Goal: Task Accomplishment & Management: Manage account settings

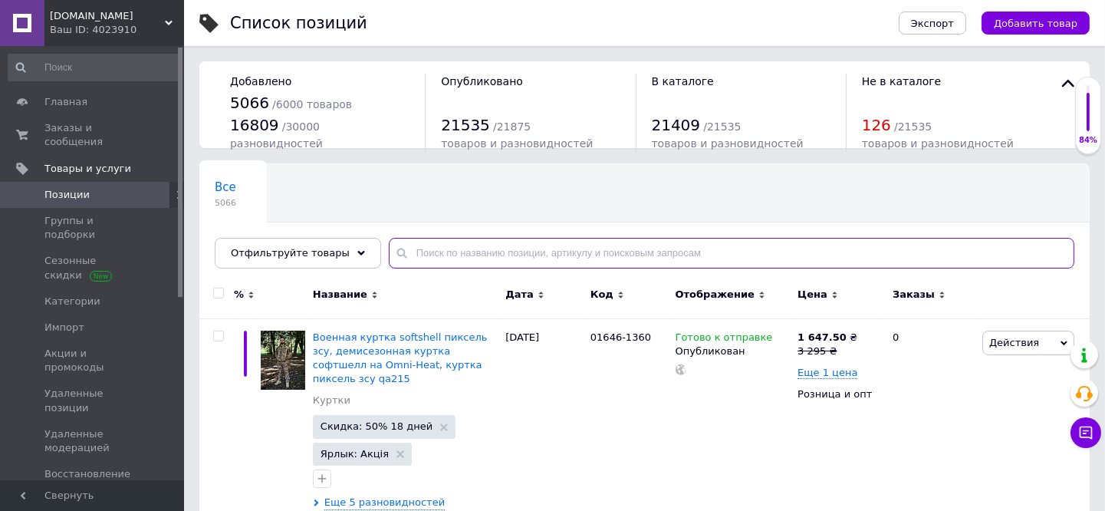
click at [500, 246] on input "text" at bounding box center [732, 253] width 686 height 31
paste input "92959"
type input "92959"
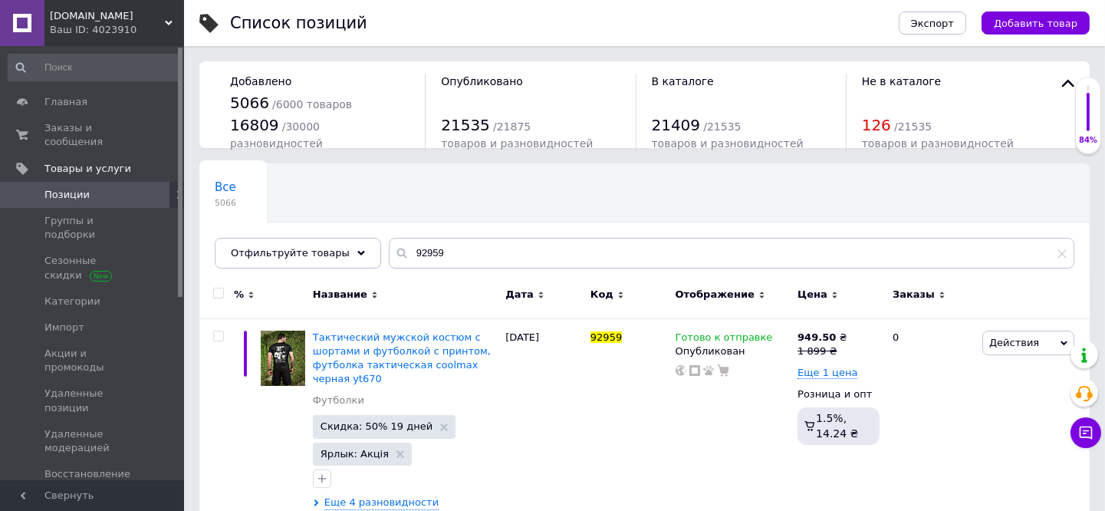
click at [217, 293] on input "checkbox" at bounding box center [218, 293] width 10 height 10
checkbox input "true"
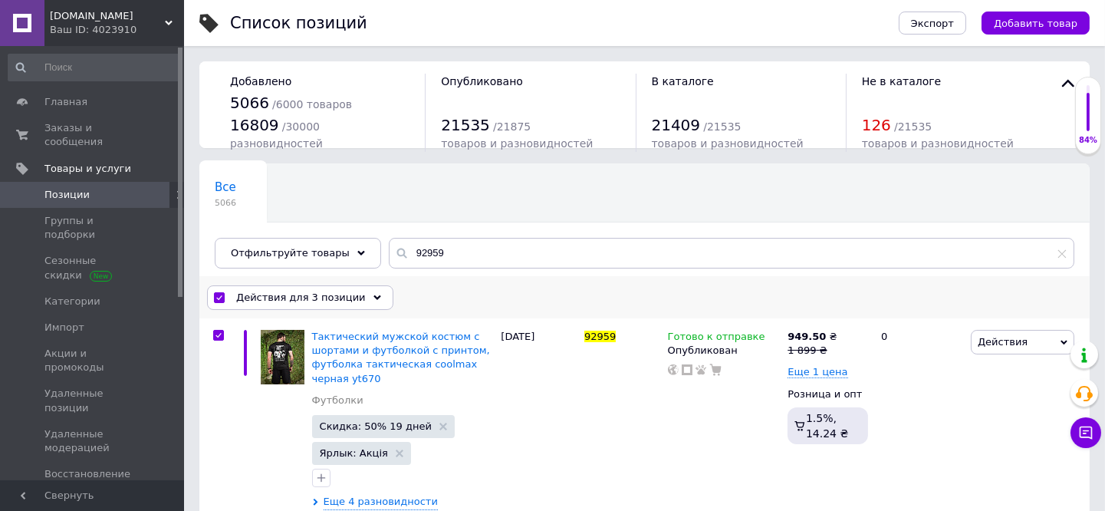
click at [253, 293] on span "Действия для 3 позиции" at bounding box center [301, 298] width 130 height 14
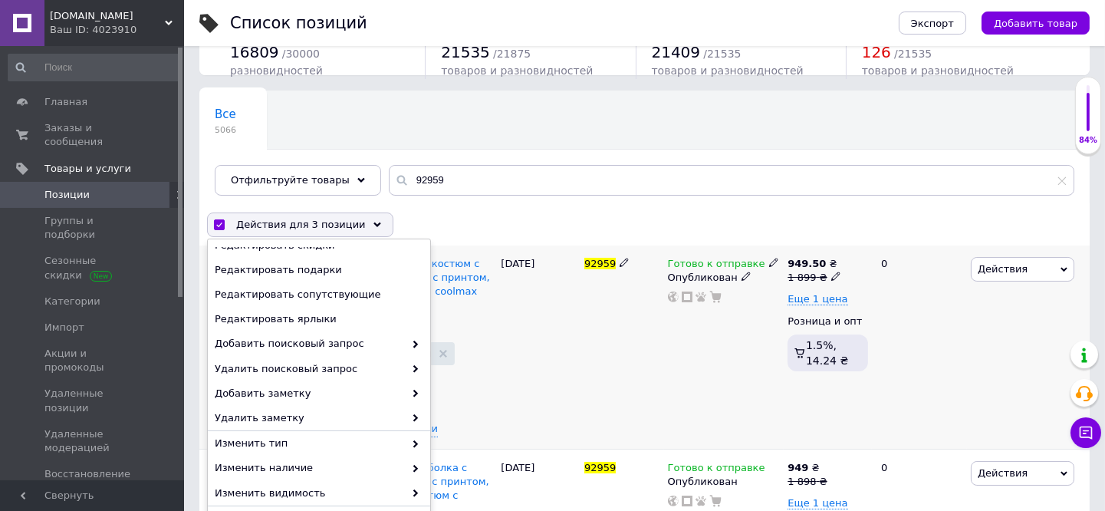
scroll to position [170, 0]
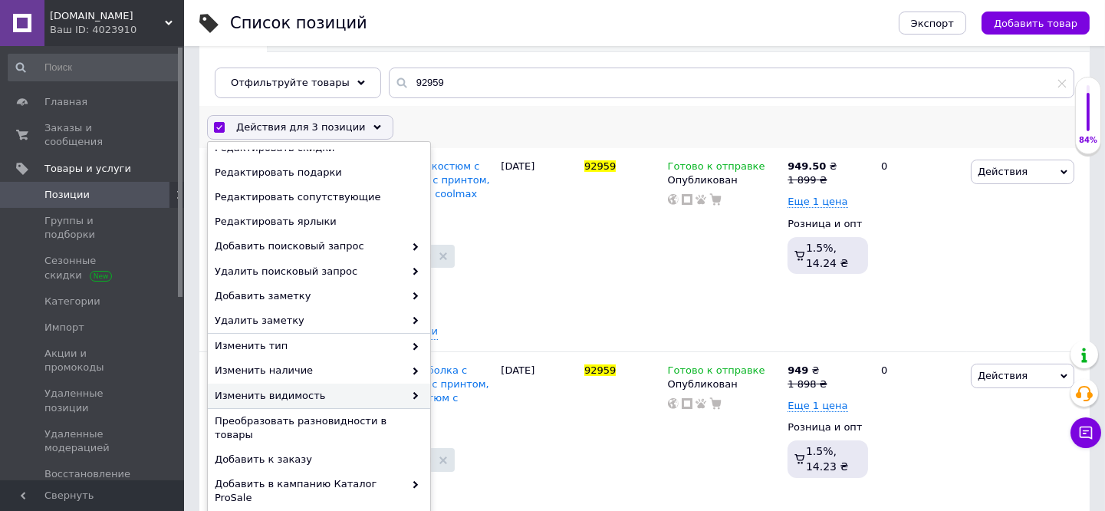
click at [404, 396] on span at bounding box center [411, 396] width 15 height 14
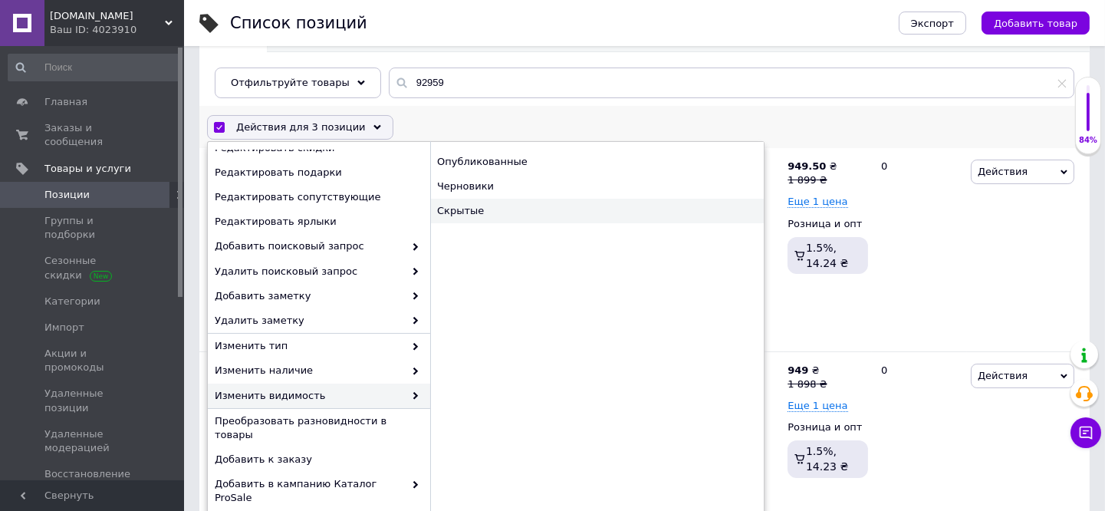
click at [478, 209] on div "Скрытые" at bounding box center [597, 211] width 334 height 25
checkbox input "false"
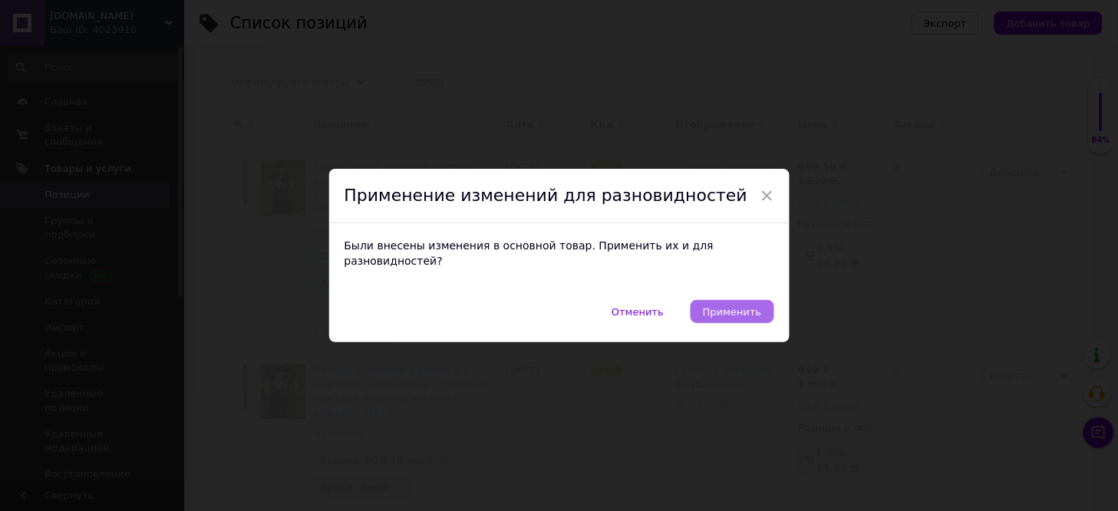
click at [729, 306] on span "Применить" at bounding box center [732, 312] width 58 height 12
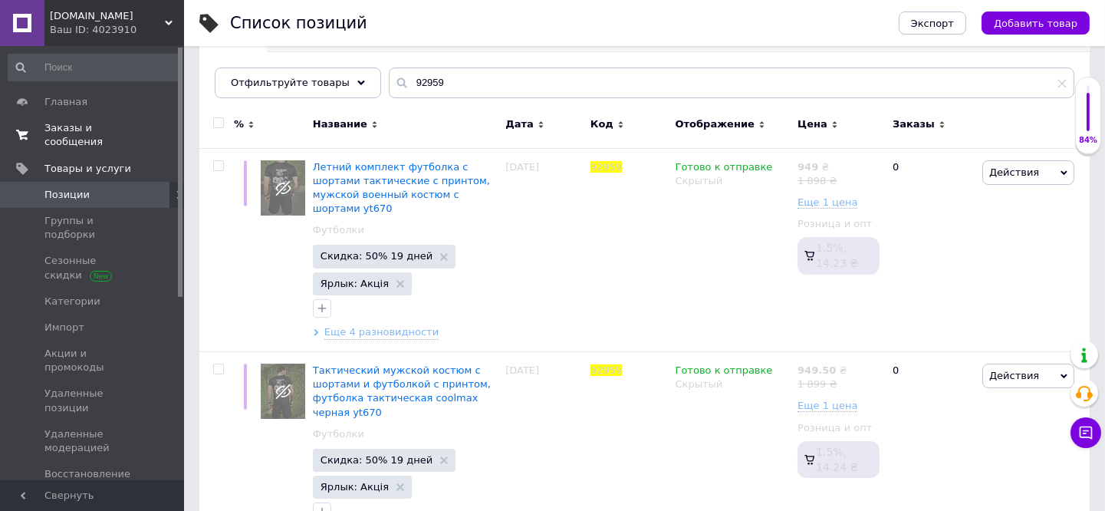
click at [134, 132] on span "Заказы и сообщения" at bounding box center [92, 135] width 97 height 28
